Goal: Task Accomplishment & Management: Use online tool/utility

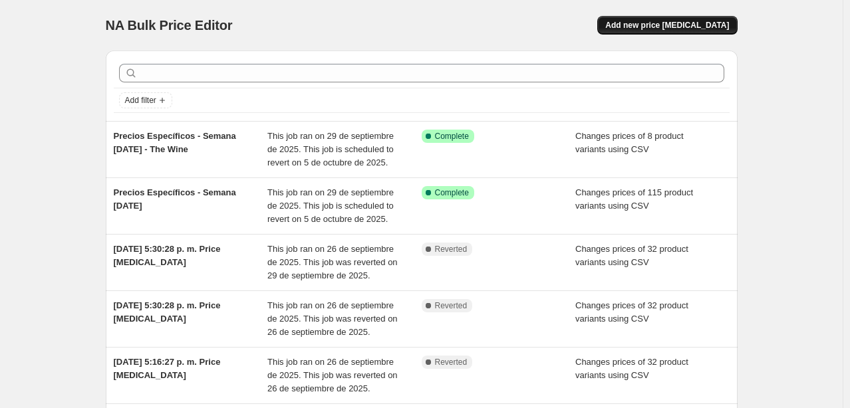
click at [697, 24] on span "Add new price [MEDICAL_DATA]" at bounding box center [667, 25] width 124 height 11
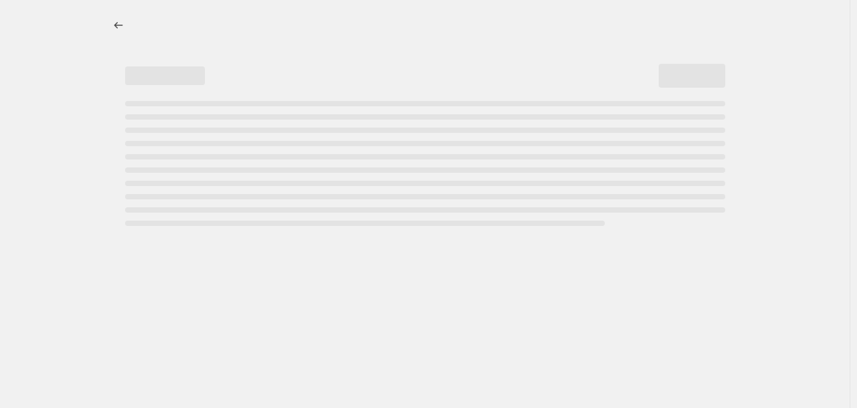
select select "percentage"
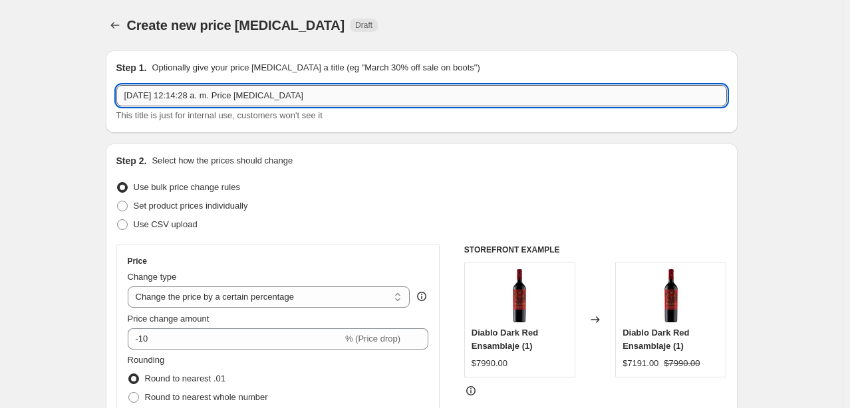
click at [236, 91] on input "[DATE] 12:14:28 a. m. Price [MEDICAL_DATA]" at bounding box center [421, 95] width 611 height 21
drag, startPoint x: 383, startPoint y: 98, endPoint x: 359, endPoint y: 98, distance: 24.0
click at [359, 98] on input "[DATE] 12:14:28 a. m. Price [MEDICAL_DATA]" at bounding box center [421, 95] width 611 height 21
drag, startPoint x: 394, startPoint y: 96, endPoint x: 55, endPoint y: 88, distance: 339.4
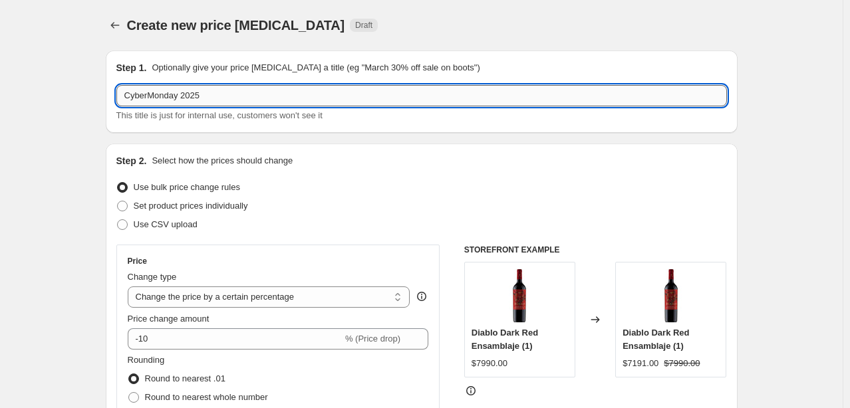
drag, startPoint x: 373, startPoint y: 91, endPoint x: 365, endPoint y: 96, distance: 9.6
click at [373, 93] on input "CyberMonday 2025" at bounding box center [421, 95] width 611 height 21
click at [210, 118] on span "This title is just for internal use, customers won't see it" at bounding box center [219, 115] width 206 height 10
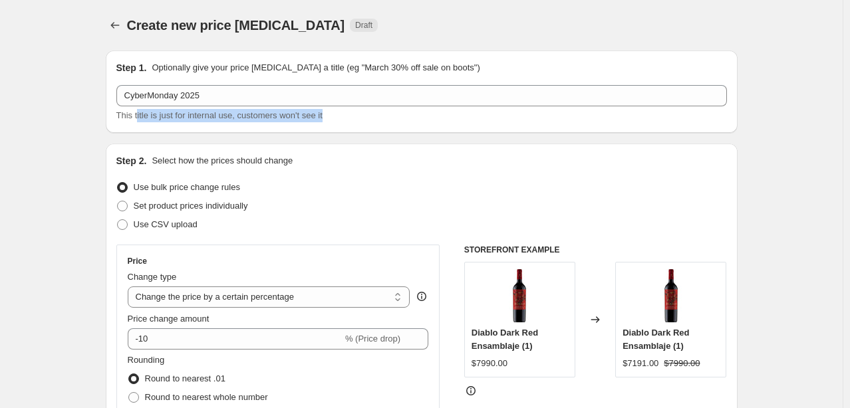
drag, startPoint x: 138, startPoint y: 118, endPoint x: 353, endPoint y: 114, distance: 214.3
click at [353, 114] on div "This title is just for internal use, customers won't see it" at bounding box center [421, 115] width 611 height 13
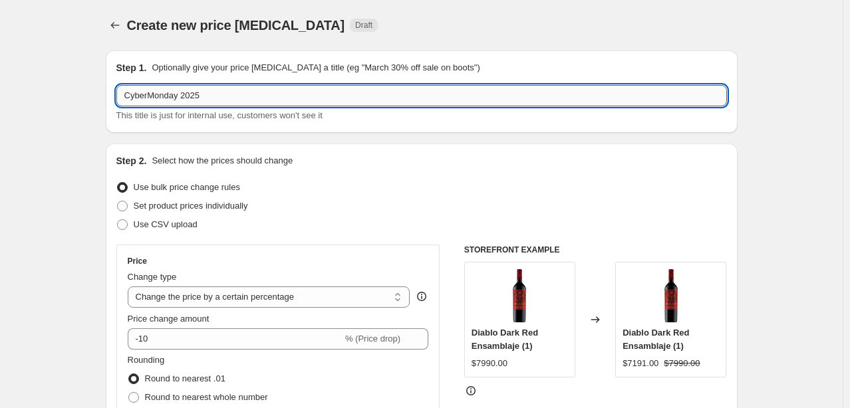
click at [130, 96] on input "CyberMonday 2025" at bounding box center [421, 95] width 611 height 21
click at [128, 94] on input "CyberMonday 2025" at bounding box center [421, 95] width 611 height 21
type input "Octubre 2025 - CyberMonday"
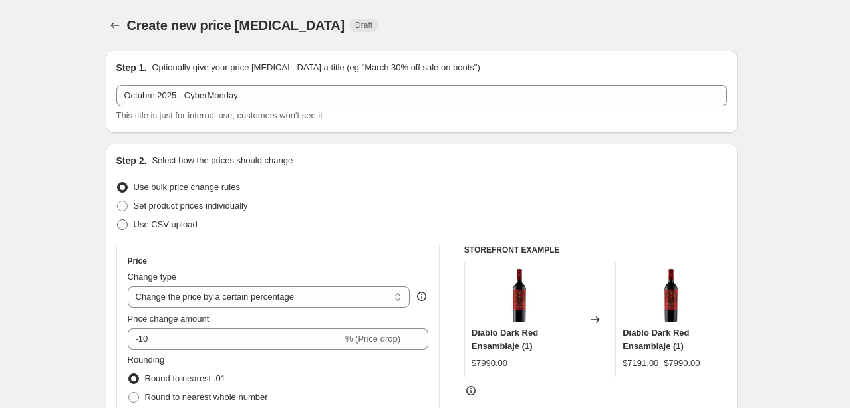
click at [183, 224] on span "Use CSV upload" at bounding box center [166, 225] width 64 height 10
click at [118, 220] on input "Use CSV upload" at bounding box center [117, 220] width 1 height 1
radio input "true"
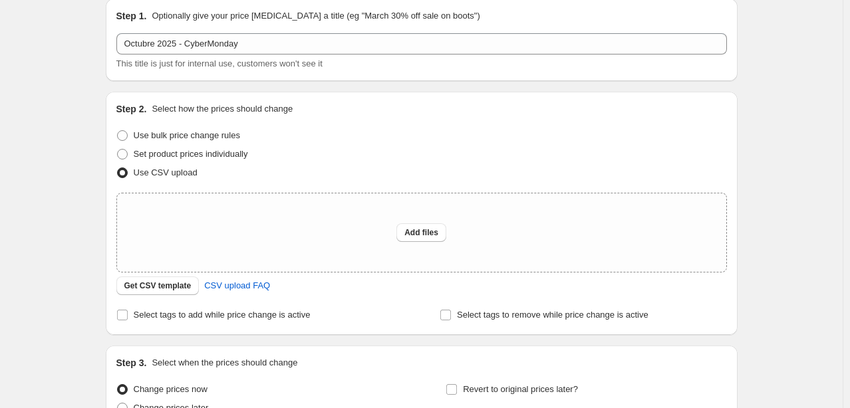
scroll to position [184, 0]
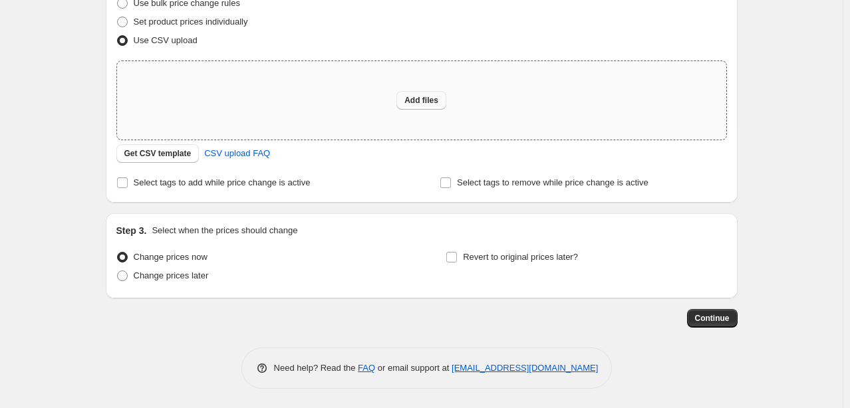
click at [423, 98] on span "Add files" at bounding box center [422, 100] width 34 height 11
type input "C:\fakepath\carga [DATE][DATE] 2025.csv"
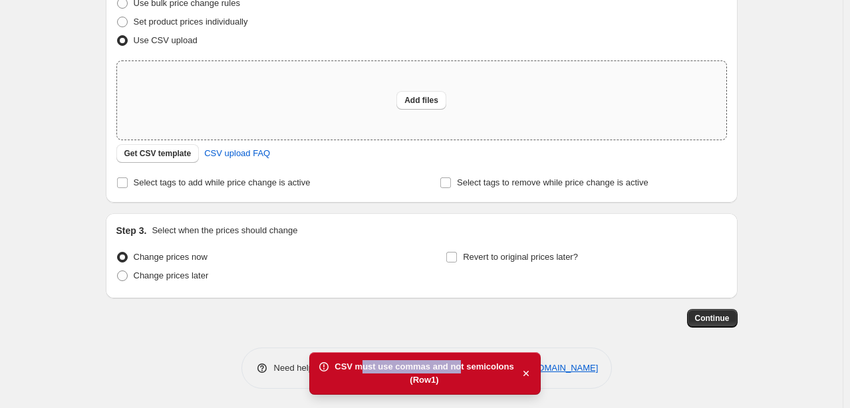
drag, startPoint x: 368, startPoint y: 365, endPoint x: 460, endPoint y: 365, distance: 91.8
click at [460, 365] on div "CSV must use commas and not semicolons" at bounding box center [424, 367] width 179 height 13
click at [452, 369] on div "CSV must use commas and not semicolons" at bounding box center [424, 367] width 179 height 13
click at [520, 373] on icon "button" at bounding box center [526, 373] width 13 height 13
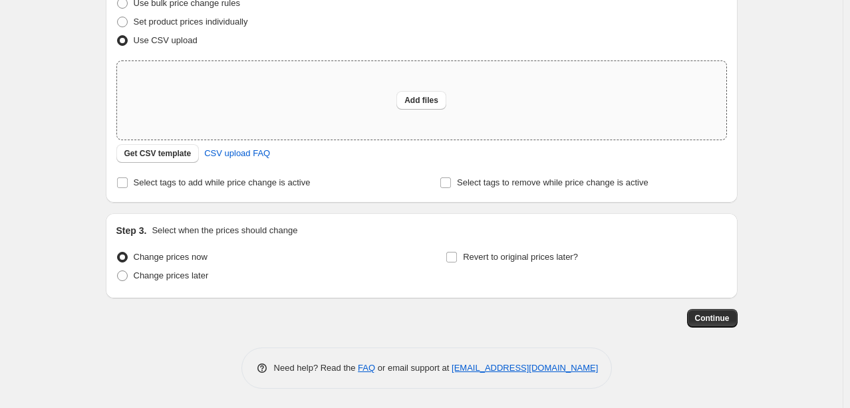
click at [371, 306] on div "Step 1. Optionally give your price [MEDICAL_DATA] a title (eg "March 30% off sa…" at bounding box center [416, 92] width 643 height 472
click at [386, 261] on div "Change prices now" at bounding box center [256, 257] width 281 height 19
click at [428, 104] on span "Add files" at bounding box center [422, 100] width 34 height 11
type input "C:\fakepath\Tarifas Descorcha CL - Tarificador Chile LC - Dsc.csv"
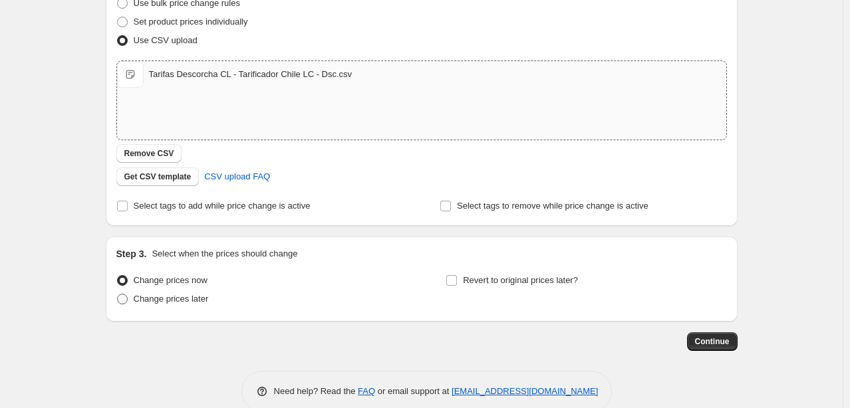
click at [172, 304] on span "Change prices later" at bounding box center [171, 299] width 75 height 13
click at [118, 295] on input "Change prices later" at bounding box center [117, 294] width 1 height 1
radio input "true"
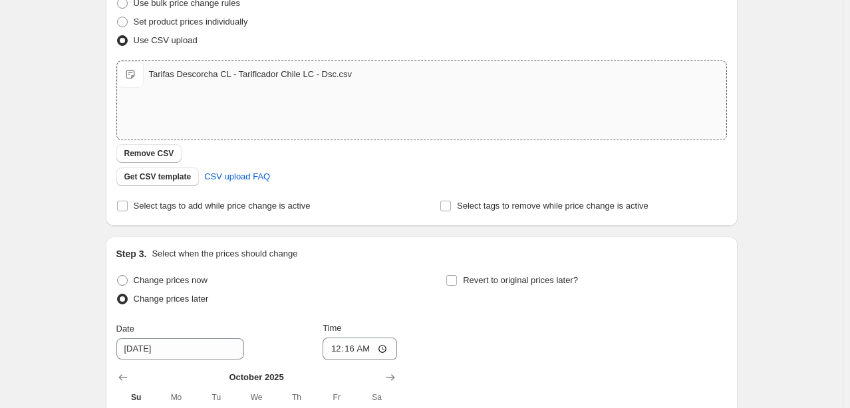
scroll to position [384, 0]
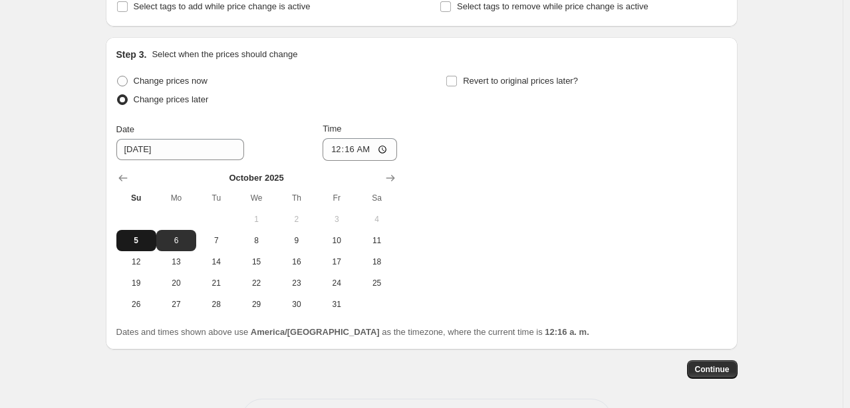
click at [143, 237] on span "5" at bounding box center [136, 241] width 29 height 11
type input "[DATE]"
click at [371, 144] on input "00:16" at bounding box center [360, 149] width 75 height 23
click at [385, 151] on input "00:16" at bounding box center [360, 149] width 75 height 23
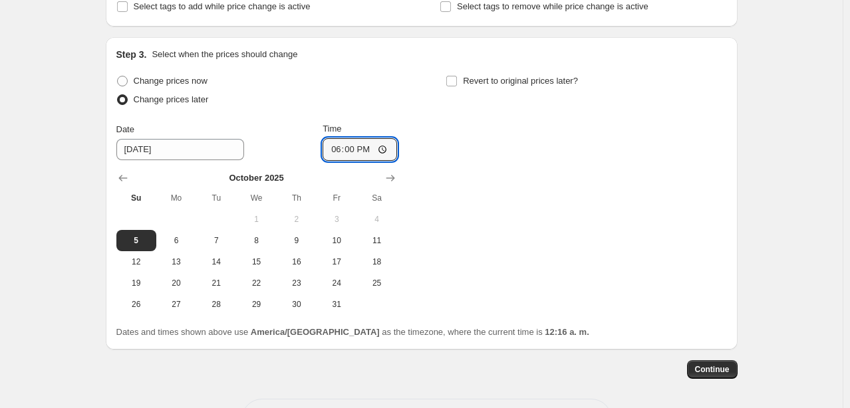
click at [542, 157] on div "Change prices now Change prices later Date [DATE] Time 18:00 [DATE] Su Mo Tu We…" at bounding box center [421, 194] width 611 height 244
click at [389, 148] on input "18:00" at bounding box center [360, 149] width 75 height 23
type input "18:30"
click at [532, 197] on div "Change prices now Change prices later Date [DATE] Time 18:[DATE] Mo Tu We Th Fr…" at bounding box center [421, 194] width 611 height 244
click at [478, 82] on span "Revert to original prices later?" at bounding box center [520, 81] width 115 height 10
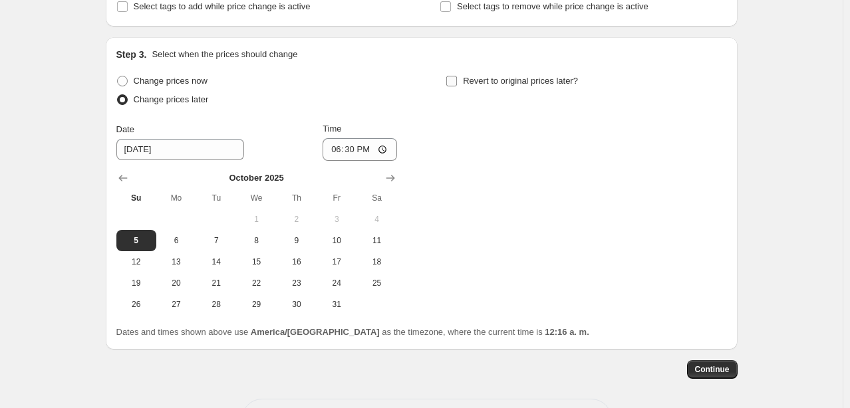
click at [457, 82] on input "Revert to original prices later?" at bounding box center [451, 81] width 11 height 11
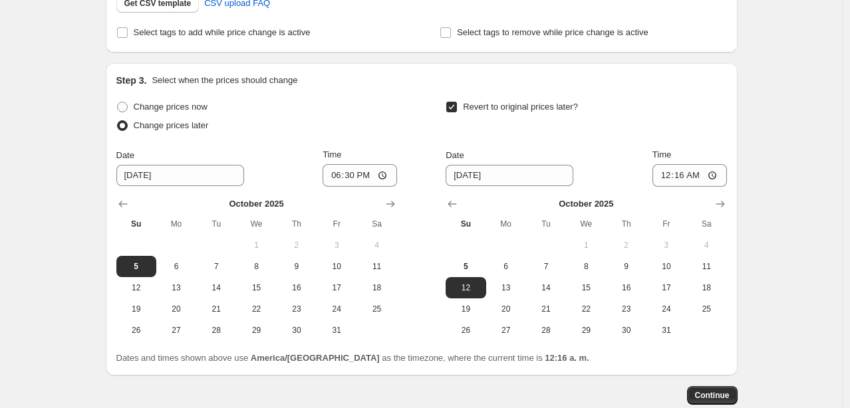
scroll to position [317, 0]
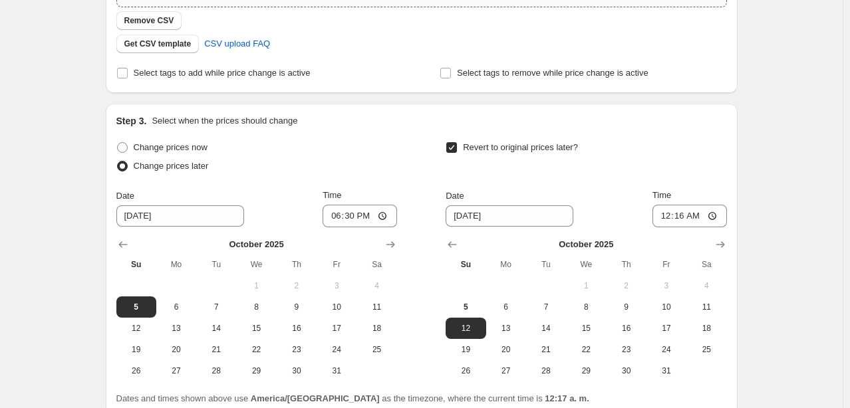
click at [510, 148] on span "Revert to original prices later?" at bounding box center [520, 147] width 115 height 10
click at [457, 148] on input "Revert to original prices later?" at bounding box center [451, 147] width 11 height 11
checkbox input "false"
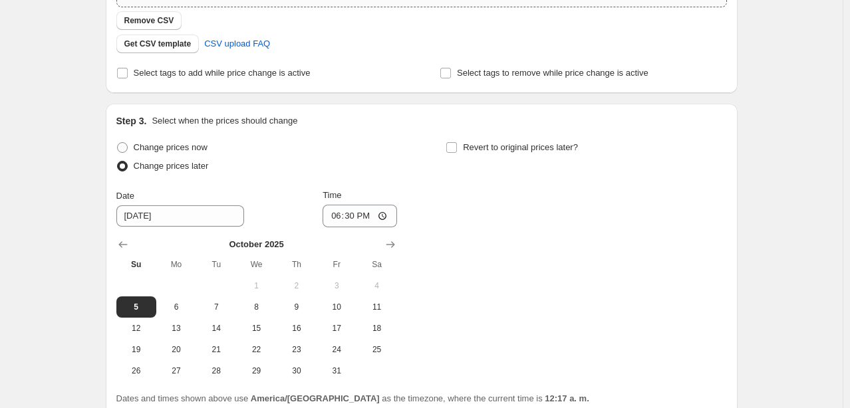
click at [603, 210] on div "Change prices now Change prices later Date [DATE] Time 18:[DATE] Mo Tu We Th Fr…" at bounding box center [421, 260] width 611 height 244
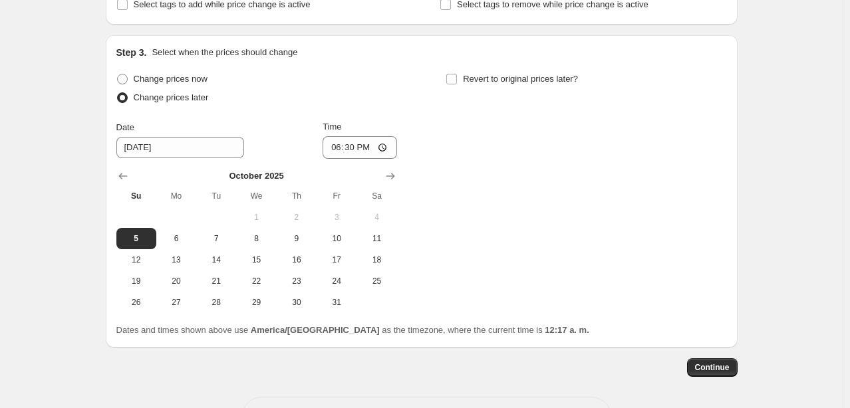
scroll to position [435, 0]
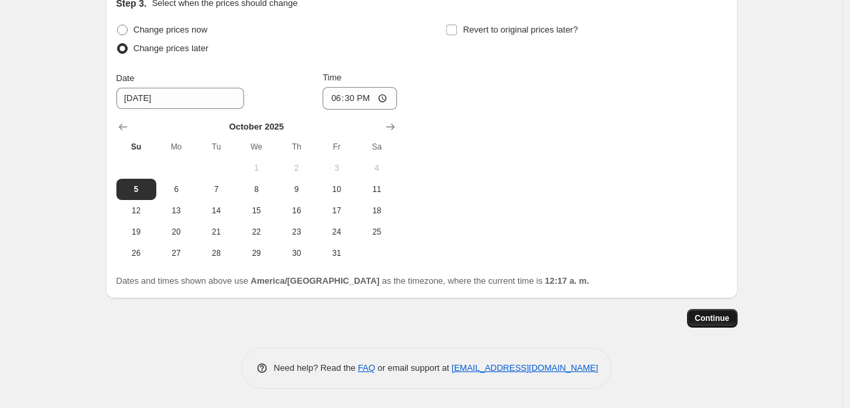
click at [724, 322] on span "Continue" at bounding box center [712, 318] width 35 height 11
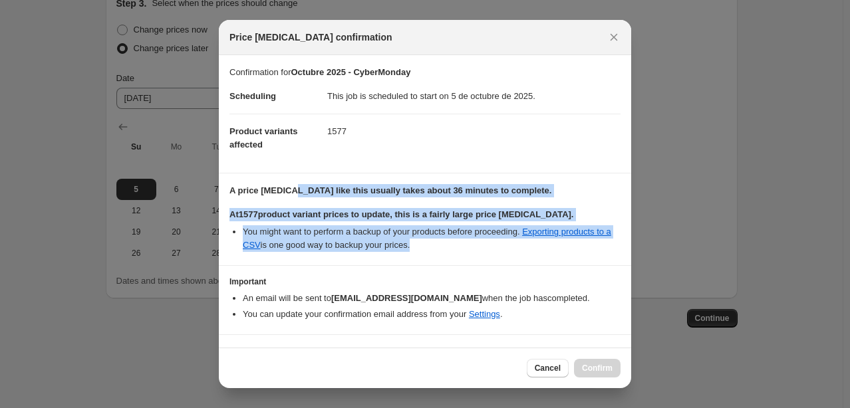
drag, startPoint x: 291, startPoint y: 194, endPoint x: 450, endPoint y: 244, distance: 167.3
click at [450, 244] on div "A price [MEDICAL_DATA] like this usually takes about 36 minutes to complete. At…" at bounding box center [425, 218] width 391 height 68
click at [450, 244] on li "You might want to perform a backup of your products before proceeding. Exportin…" at bounding box center [432, 239] width 378 height 27
drag, startPoint x: 450, startPoint y: 244, endPoint x: 248, endPoint y: 195, distance: 208.2
click at [248, 195] on div "A price [MEDICAL_DATA] like this usually takes about 36 minutes to complete. At…" at bounding box center [425, 218] width 391 height 68
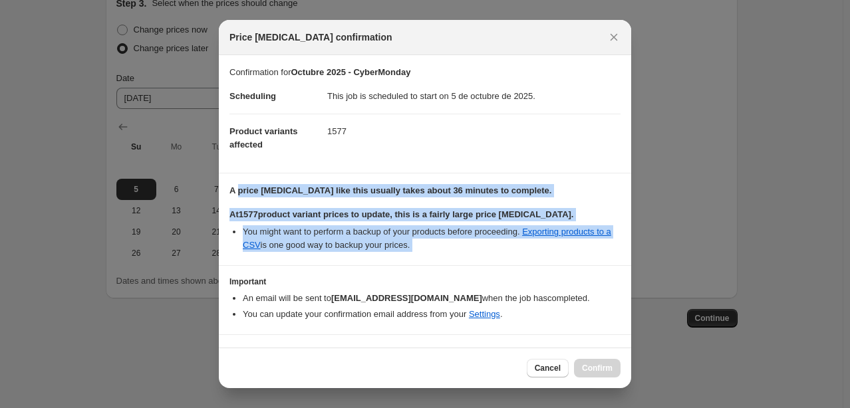
click at [248, 195] on b "A price [MEDICAL_DATA] like this usually takes about 36 minutes to complete." at bounding box center [391, 191] width 322 height 10
drag, startPoint x: 247, startPoint y: 194, endPoint x: 468, endPoint y: 244, distance: 226.3
click at [468, 244] on div "A price [MEDICAL_DATA] like this usually takes about 36 minutes to complete. At…" at bounding box center [425, 218] width 391 height 68
click at [466, 245] on li "You might want to perform a backup of your products before proceeding. Exportin…" at bounding box center [432, 239] width 378 height 27
drag, startPoint x: 444, startPoint y: 249, endPoint x: 272, endPoint y: 193, distance: 181.2
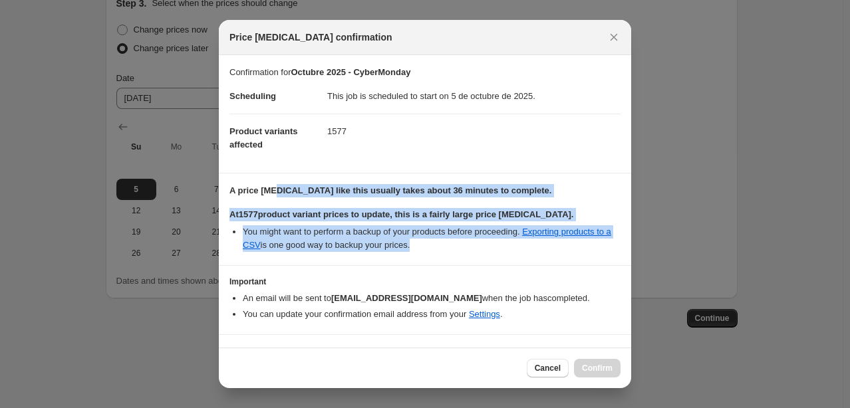
click at [272, 193] on div "A price [MEDICAL_DATA] like this usually takes about 36 minutes to complete. At…" at bounding box center [425, 218] width 391 height 68
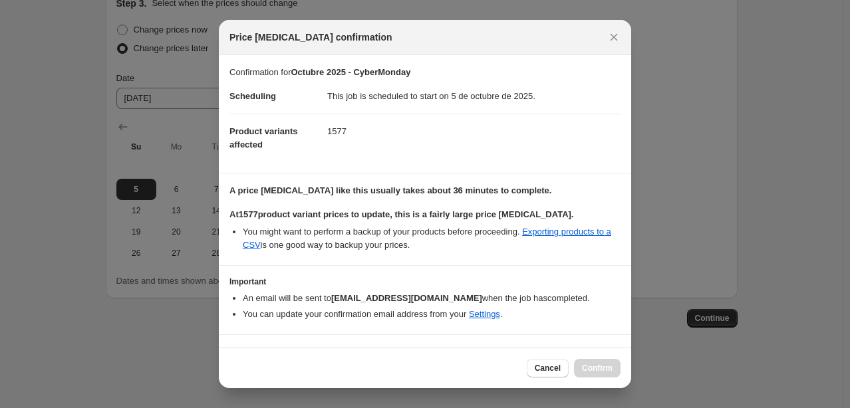
click at [271, 192] on b "A price [MEDICAL_DATA] like this usually takes about 36 minutes to complete." at bounding box center [391, 191] width 322 height 10
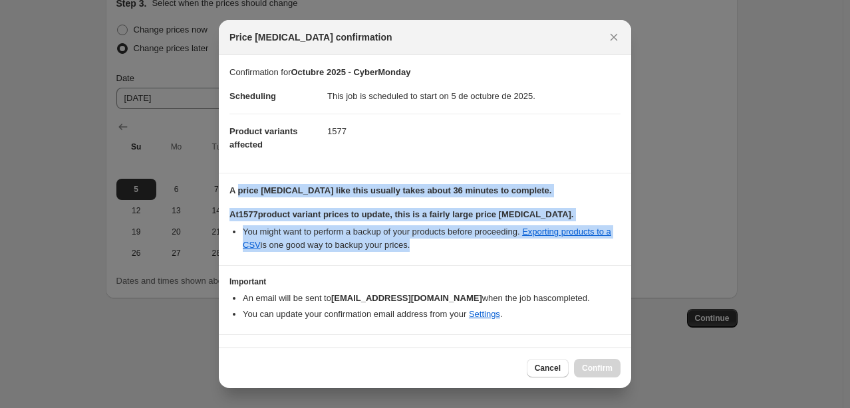
drag, startPoint x: 238, startPoint y: 194, endPoint x: 444, endPoint y: 249, distance: 212.9
click at [444, 249] on div "A price [MEDICAL_DATA] like this usually takes about 36 minutes to complete. At…" at bounding box center [425, 218] width 391 height 68
click at [443, 250] on li "You might want to perform a backup of your products before proceeding. Exportin…" at bounding box center [432, 239] width 378 height 27
click at [459, 252] on section "A price [MEDICAL_DATA] like this usually takes about 36 minutes to complete. At…" at bounding box center [425, 220] width 412 height 92
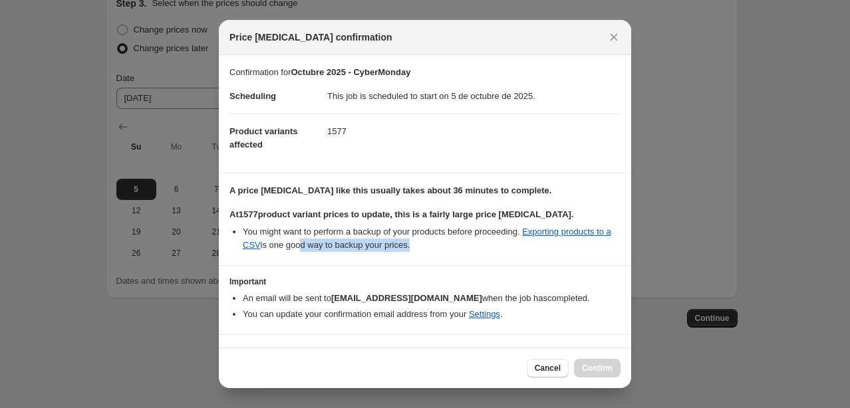
drag, startPoint x: 306, startPoint y: 250, endPoint x: 423, endPoint y: 249, distance: 117.1
click at [423, 249] on li "You might want to perform a backup of your products before proceeding. Exportin…" at bounding box center [432, 239] width 378 height 27
click at [421, 250] on li "You might want to perform a backup of your products before proceeding. Exportin…" at bounding box center [432, 239] width 378 height 27
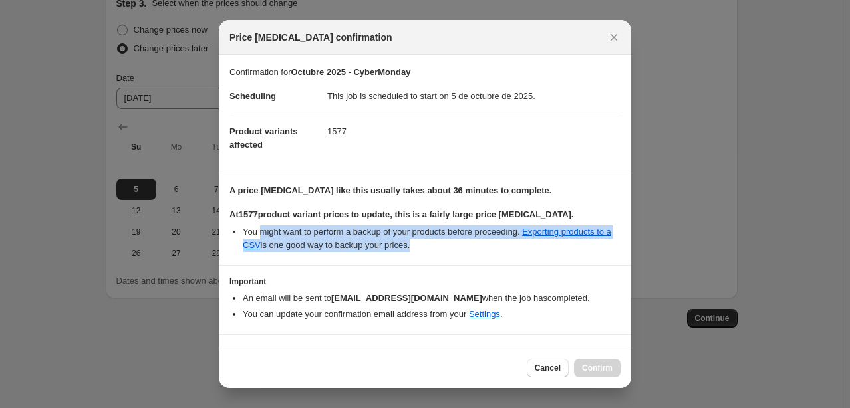
drag, startPoint x: 440, startPoint y: 247, endPoint x: 261, endPoint y: 222, distance: 180.7
click at [261, 222] on div "At 1577 product variant prices to update, this is a fairly large price [MEDICAL…" at bounding box center [425, 230] width 391 height 44
click at [339, 242] on li "You might want to perform a backup of your products before proceeding. Exportin…" at bounding box center [432, 239] width 378 height 27
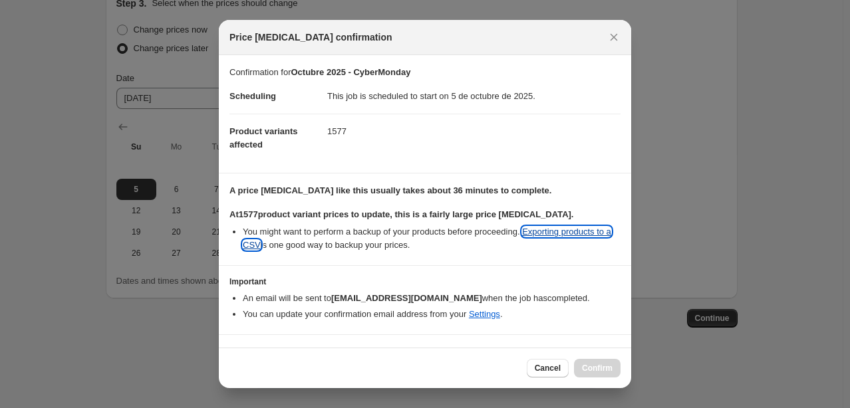
click at [254, 247] on link "Exporting products to a CSV" at bounding box center [427, 238] width 369 height 23
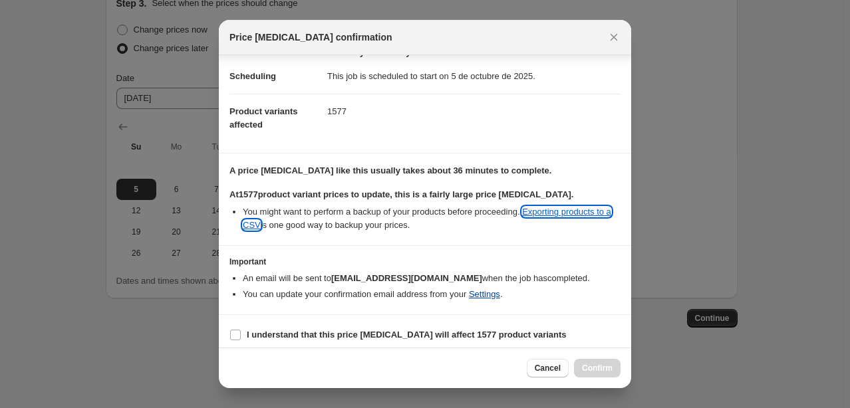
scroll to position [26, 0]
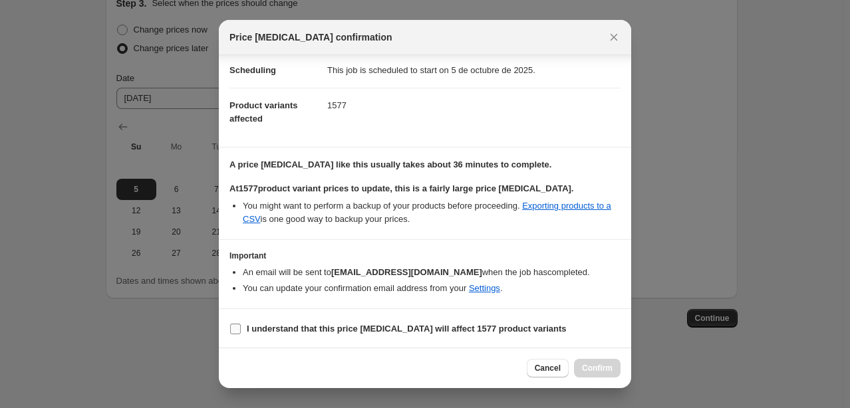
click at [298, 330] on b "I understand that this price [MEDICAL_DATA] will affect 1577 product variants" at bounding box center [407, 329] width 320 height 10
click at [241, 330] on input "I understand that this price [MEDICAL_DATA] will affect 1577 product variants" at bounding box center [235, 329] width 11 height 11
checkbox input "true"
click at [599, 370] on span "Confirm" at bounding box center [597, 368] width 31 height 11
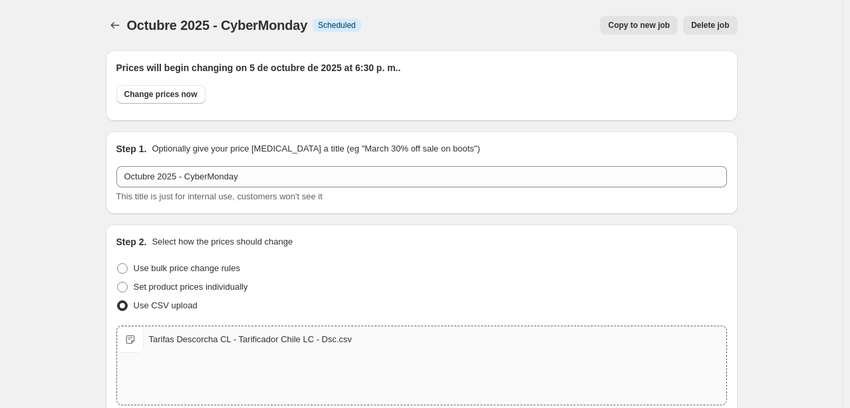
scroll to position [435, 0]
